Goal: Task Accomplishment & Management: Manage account settings

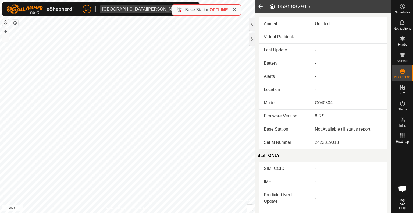
click at [235, 9] on icon at bounding box center [234, 9] width 4 height 4
click at [131, 7] on div "[GEOGRAPHIC_DATA][PERSON_NAME]" at bounding box center [142, 9] width 80 height 4
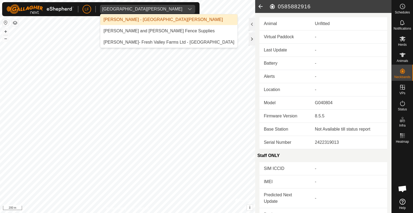
click at [132, 18] on li "[PERSON_NAME] - [GEOGRAPHIC_DATA][PERSON_NAME]" at bounding box center [168, 19] width 137 height 11
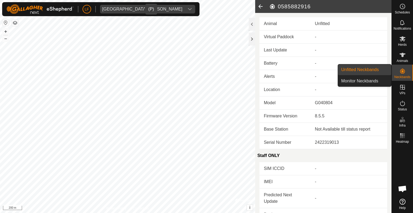
click at [397, 73] on div "Neckbands" at bounding box center [402, 73] width 21 height 16
click at [363, 70] on link "Unfitted Neckbands" at bounding box center [364, 69] width 53 height 11
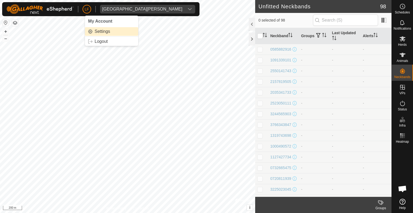
click at [100, 31] on link "Settings" at bounding box center [111, 31] width 53 height 9
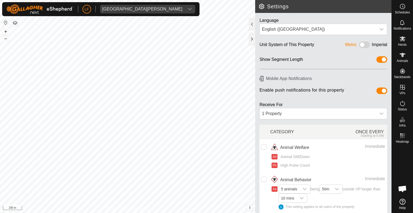
click at [16, 23] on button "button" at bounding box center [15, 23] width 6 height 6
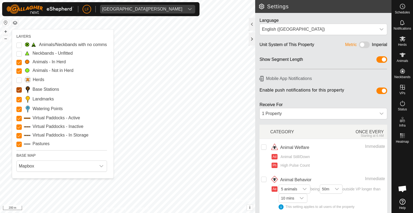
click at [19, 89] on Stations "Base Stations" at bounding box center [18, 89] width 5 height 5
click at [27, 88] on span at bounding box center [27, 90] width 6 height 8
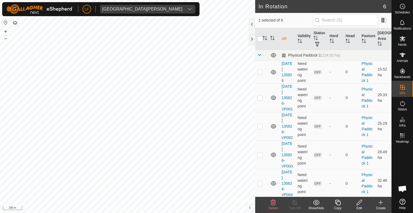
checkbox input "false"
click at [320, 37] on div "In Rotation 6 0 selected of 6 VP Validity Status Herd Head Pasture [GEOGRAPHIC_…" at bounding box center [196, 106] width 392 height 213
click at [284, 40] on div "In Rotation 6 0 selected of 6 VP Validity Status Herd Head Pasture [GEOGRAPHIC_…" at bounding box center [196, 106] width 392 height 213
click at [257, 48] on div "In Rotation 6 0 selected of 6 VP Validity Status Herd Head Pasture [GEOGRAPHIC_…" at bounding box center [196, 106] width 392 height 213
